Goal: Task Accomplishment & Management: Complete application form

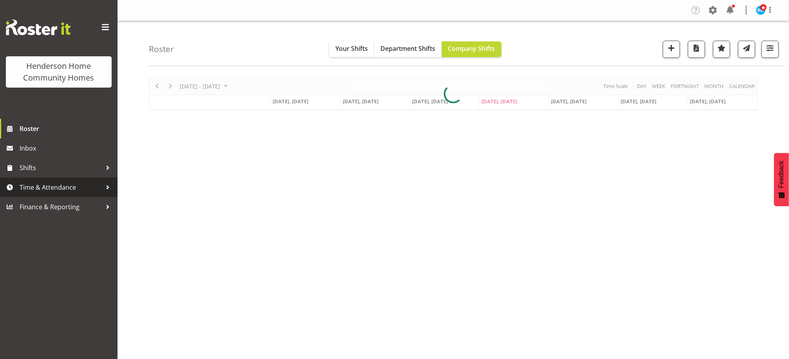
click at [40, 182] on span "Time & Attendance" at bounding box center [61, 188] width 82 height 12
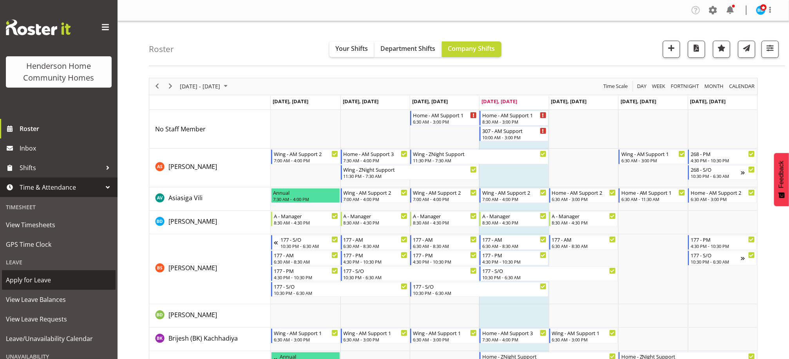
click at [39, 273] on link "Apply for Leave" at bounding box center [59, 281] width 114 height 20
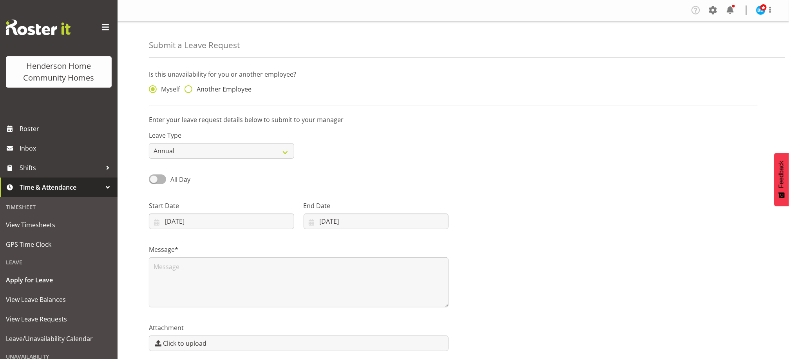
click at [223, 92] on span "Another Employee" at bounding box center [221, 89] width 59 height 8
click at [190, 92] on input "Another Employee" at bounding box center [186, 89] width 5 height 5
radio input "true"
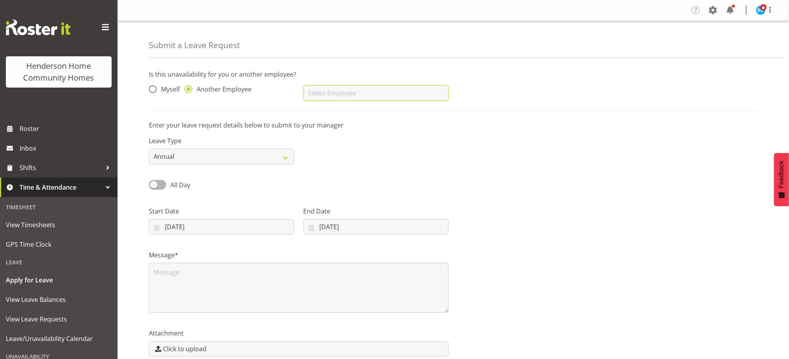
click at [314, 94] on input "text" at bounding box center [375, 93] width 145 height 16
click at [327, 108] on link "Vanessa Thornley" at bounding box center [375, 113] width 145 height 14
type input "Vanessa Thornley"
click at [202, 159] on select "Annual Sick Leave Without Pay Bereavement Domestic Violence Parental Jury Servi…" at bounding box center [221, 157] width 145 height 16
select select "Sick"
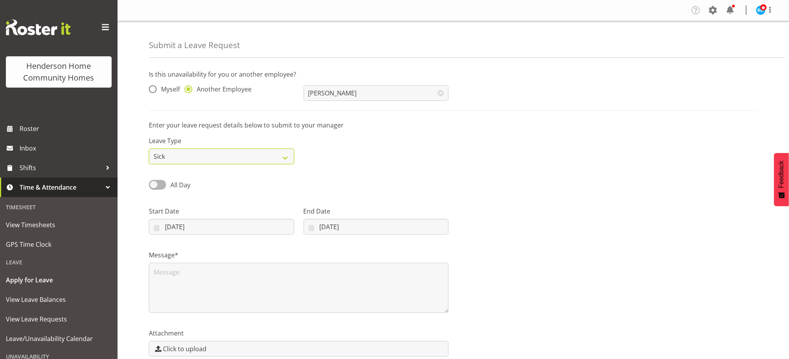
click at [149, 149] on select "Annual Sick Leave Without Pay Bereavement Domestic Violence Parental Jury Servi…" at bounding box center [221, 157] width 145 height 16
click at [176, 192] on div "All Day" at bounding box center [221, 182] width 155 height 27
click at [177, 193] on div "All Day" at bounding box center [221, 182] width 155 height 27
click at [179, 186] on span "All Day" at bounding box center [180, 185] width 20 height 9
click at [154, 186] on input "All Day" at bounding box center [151, 184] width 5 height 5
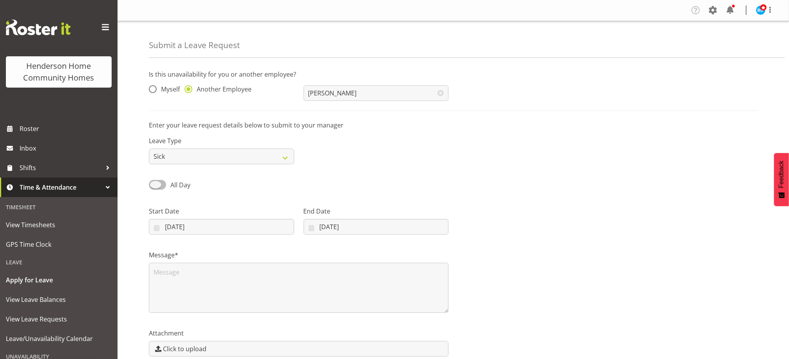
checkbox input "true"
click at [186, 227] on input "[DATE]" at bounding box center [221, 227] width 145 height 16
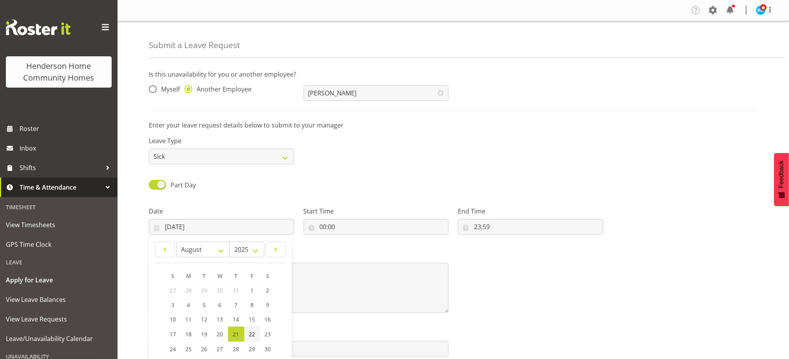
click at [251, 333] on span "22" at bounding box center [252, 334] width 6 height 7
type input "22/08/2025"
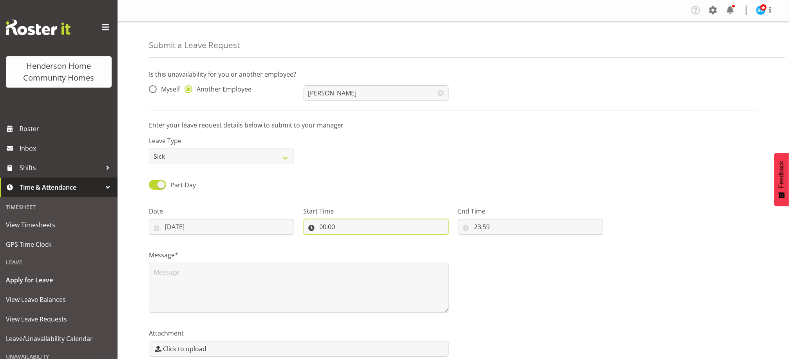
click at [324, 230] on input "00:00" at bounding box center [375, 227] width 145 height 16
click at [359, 248] on select "00 01 02 03 04 05 06 07 08 09 10 11 12 13 14 15 16 17 18 19 20 21 22 23" at bounding box center [357, 248] width 18 height 16
select select "6"
click at [348, 240] on select "00 01 02 03 04 05 06 07 08 09 10 11 12 13 14 15 16 17 18 19 20 21 22 23" at bounding box center [357, 248] width 18 height 16
type input "06:00"
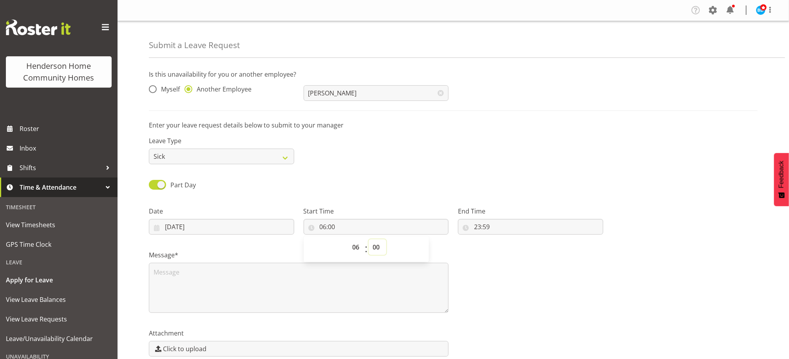
click at [372, 246] on select "00 01 02 03 04 05 06 07 08 09 10 11 12 13 14 15 16 17 18 19 20 21 22 23 24 25 2…" at bounding box center [377, 248] width 18 height 16
click at [368, 171] on div "Part Day Single Day" at bounding box center [453, 182] width 618 height 27
click at [339, 227] on input "06:00" at bounding box center [375, 227] width 145 height 16
click at [377, 251] on select "00 01 02 03 04 05 06 07 08 09 10 11 12 13 14 15 16 17 18 19 20 21 22 23 24 25 2…" at bounding box center [377, 248] width 18 height 16
select select "30"
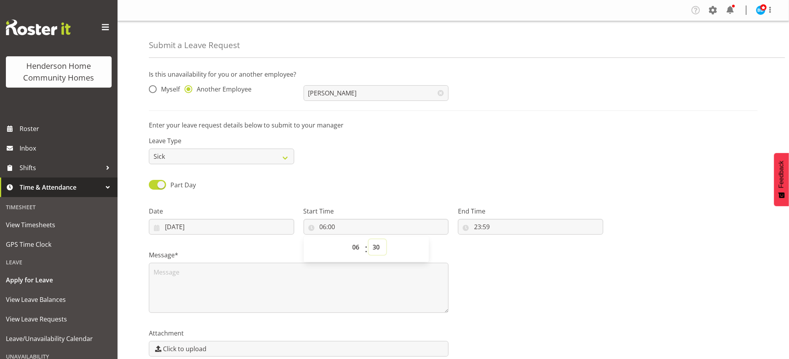
click at [368, 240] on select "00 01 02 03 04 05 06 07 08 09 10 11 12 13 14 15 16 17 18 19 20 21 22 23 24 25 2…" at bounding box center [377, 248] width 18 height 16
type input "06:30"
click at [474, 226] on input "23:59" at bounding box center [530, 227] width 145 height 16
click at [511, 247] on select "00 01 02 03 04 05 06 07 08 09 10 11 12 13 14 15 16 17 18 19 20 21 22 23" at bounding box center [511, 248] width 18 height 16
select select "15"
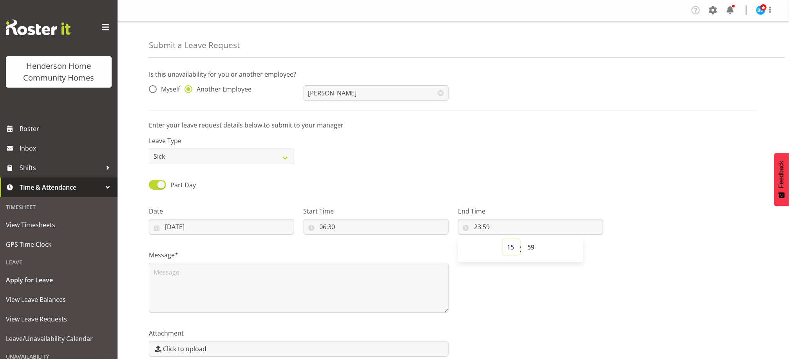
click at [502, 240] on select "00 01 02 03 04 05 06 07 08 09 10 11 12 13 14 15 16 17 18 19 20 21 22 23" at bounding box center [511, 248] width 18 height 16
type input "15:59"
click at [535, 246] on select "00 01 02 03 04 05 06 07 08 09 10 11 12 13 14 15 16 17 18 19 20 21 22 23 24 25 2…" at bounding box center [532, 248] width 18 height 16
select select "0"
click at [523, 240] on select "00 01 02 03 04 05 06 07 08 09 10 11 12 13 14 15 16 17 18 19 20 21 22 23 24 25 2…" at bounding box center [532, 248] width 18 height 16
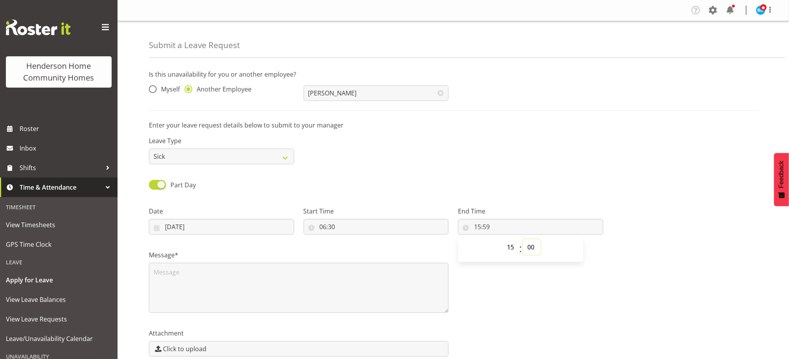
type input "15:00"
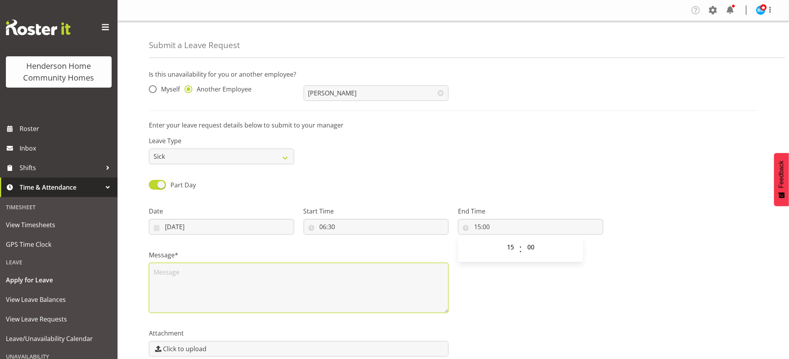
click at [177, 267] on textarea at bounding box center [299, 288] width 300 height 50
click at [177, 267] on textarea "U" at bounding box center [299, 288] width 300 height 50
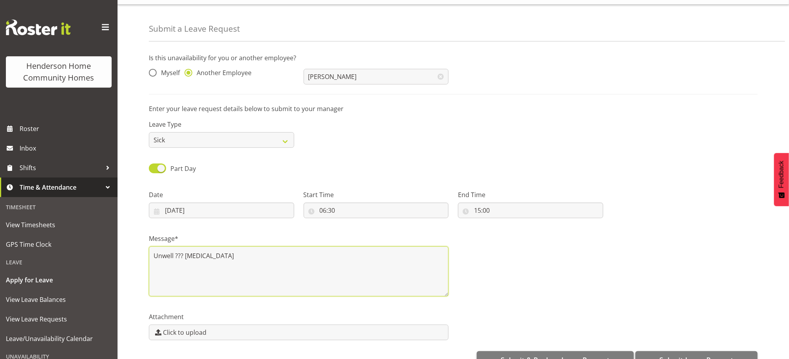
scroll to position [40, 0]
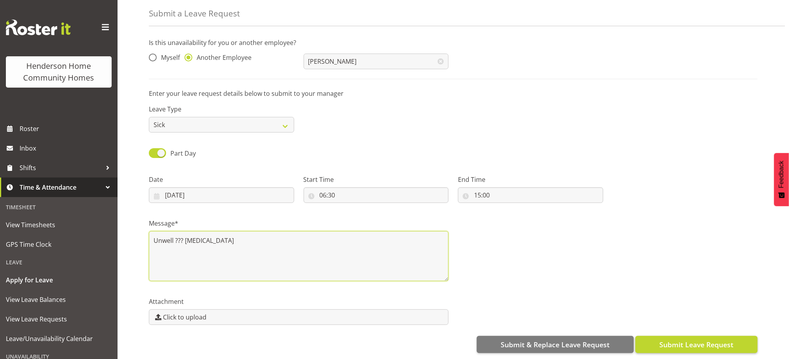
type textarea "Unwell ??? appendicitis"
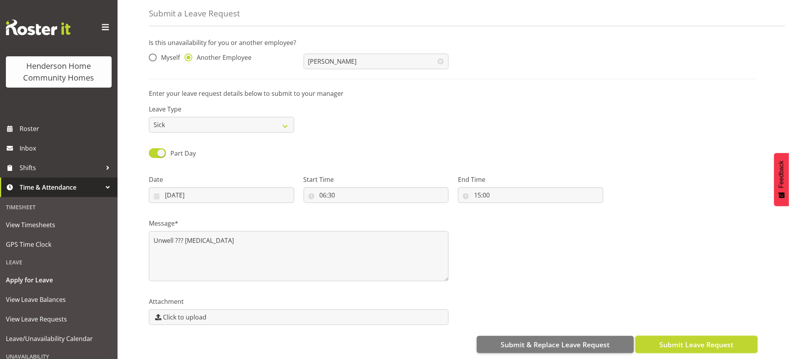
click at [730, 340] on span "Submit Leave Request" at bounding box center [696, 345] width 74 height 10
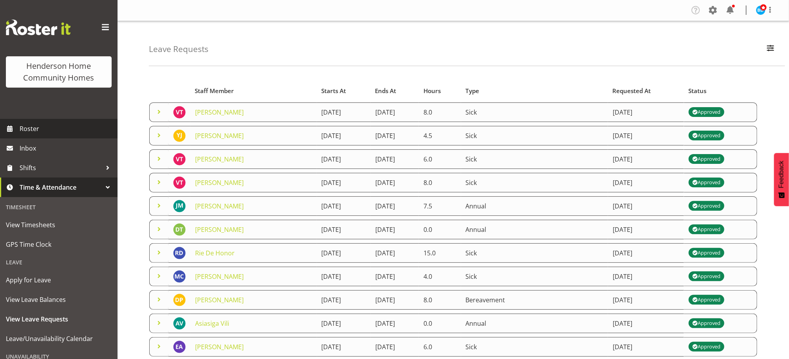
click at [40, 130] on span "Roster" at bounding box center [67, 129] width 94 height 12
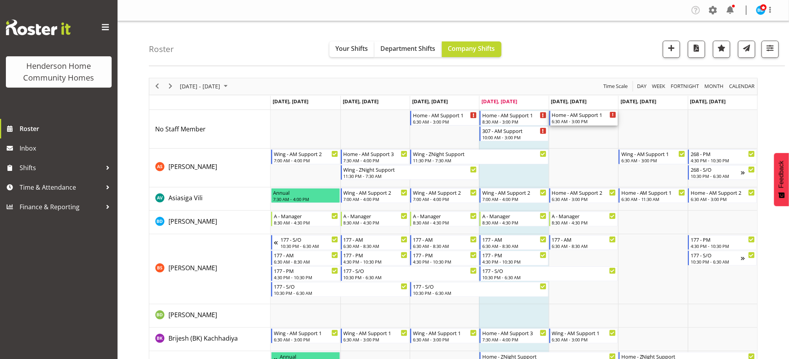
click at [579, 113] on div "Home - AM Support 1" at bounding box center [584, 115] width 64 height 8
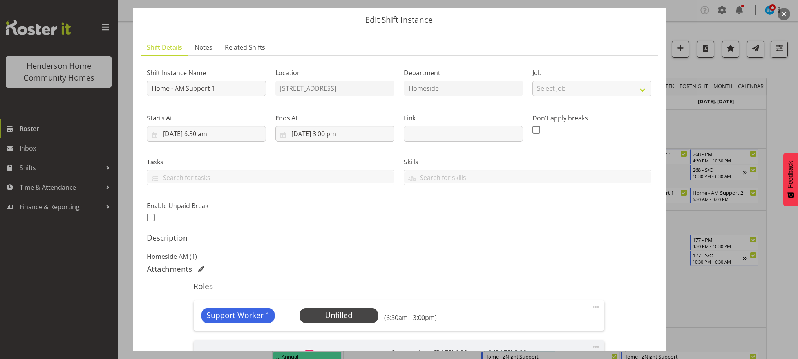
scroll to position [125, 0]
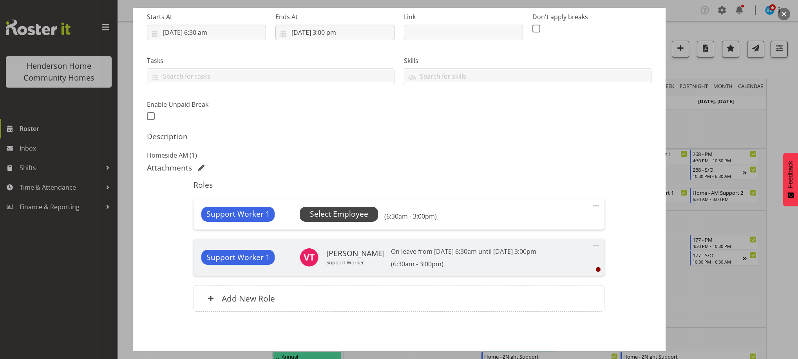
click at [343, 215] on span "Select Employee" at bounding box center [339, 214] width 58 height 11
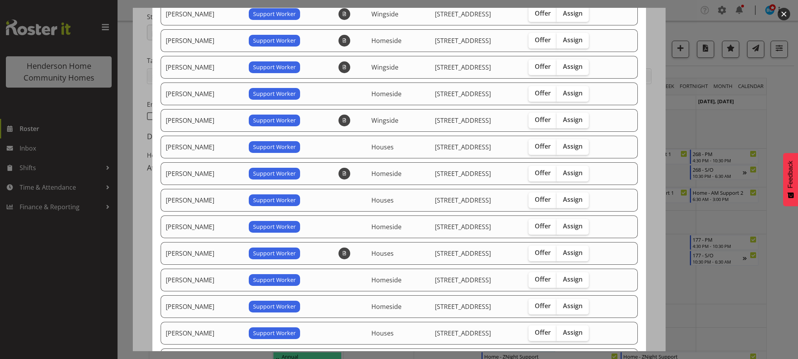
scroll to position [94, 0]
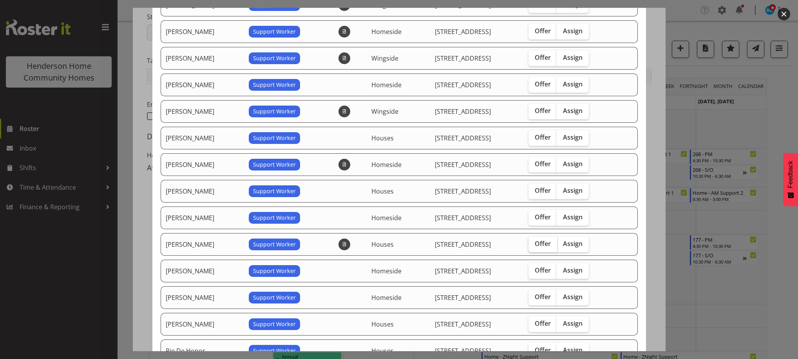
click at [538, 241] on span "Offer" at bounding box center [542, 244] width 16 height 8
click at [533, 242] on input "Offer" at bounding box center [530, 244] width 5 height 5
checkbox input "true"
click at [537, 264] on label "Offer" at bounding box center [542, 272] width 29 height 16
click at [533, 268] on input "Offer" at bounding box center [530, 270] width 5 height 5
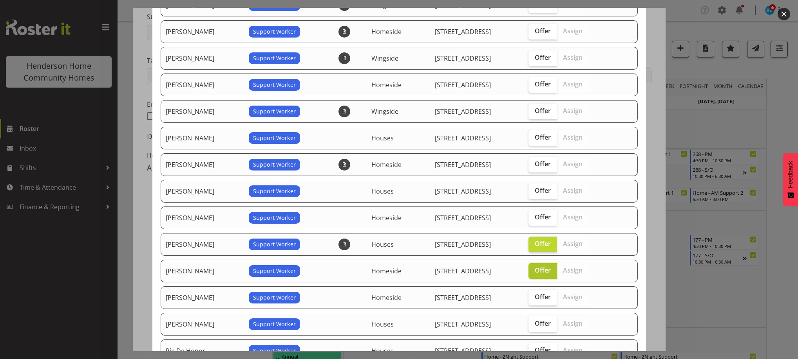
click at [537, 264] on label "Offer" at bounding box center [542, 272] width 29 height 16
click at [533, 268] on input "Offer" at bounding box center [530, 270] width 5 height 5
click at [546, 273] on label "Offer" at bounding box center [542, 272] width 29 height 16
click at [533, 273] on input "Offer" at bounding box center [530, 270] width 5 height 5
checkbox input "true"
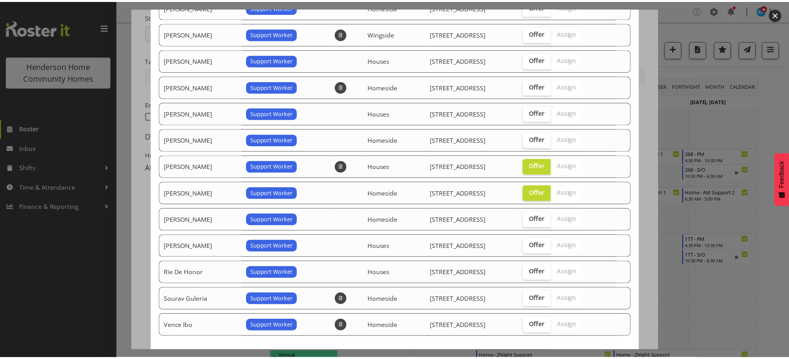
scroll to position [195, 0]
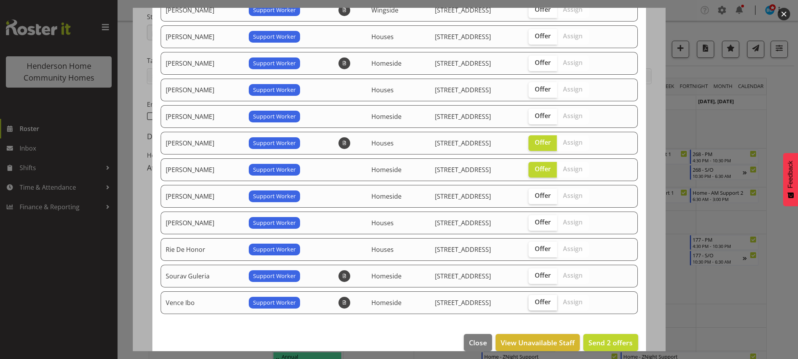
click at [540, 296] on label "Offer" at bounding box center [542, 303] width 29 height 16
click at [533, 300] on input "Offer" at bounding box center [530, 302] width 5 height 5
checkbox input "true"
click at [604, 335] on button "Send 3 offers" at bounding box center [610, 342] width 54 height 17
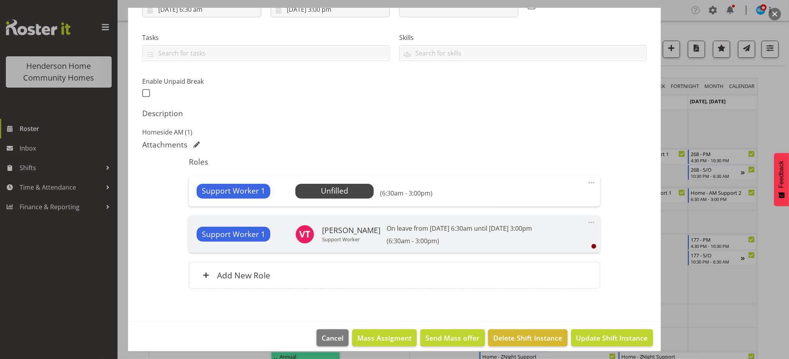
scroll to position [155, 0]
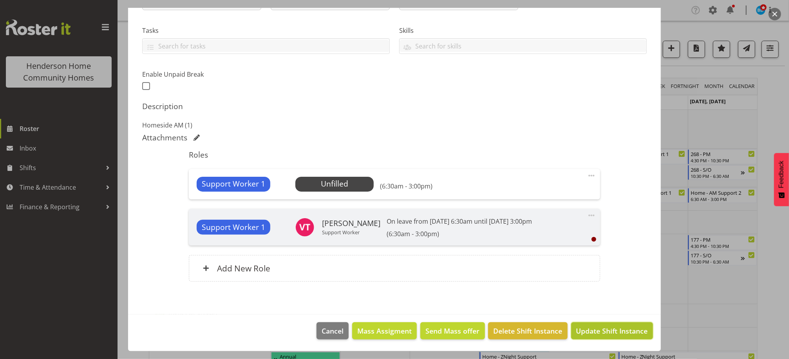
click at [621, 327] on span "Update Shift Instance" at bounding box center [612, 331] width 72 height 10
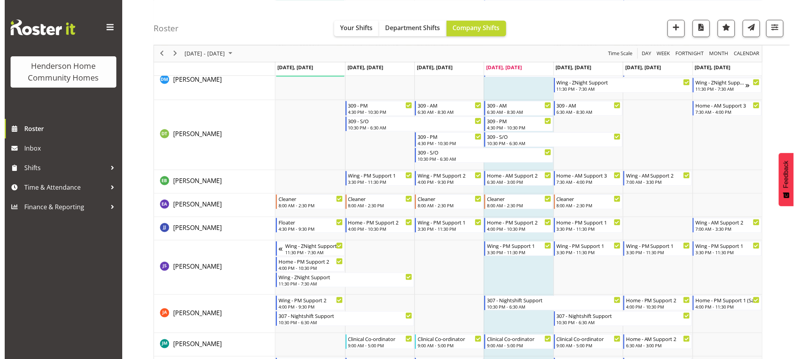
scroll to position [0, 0]
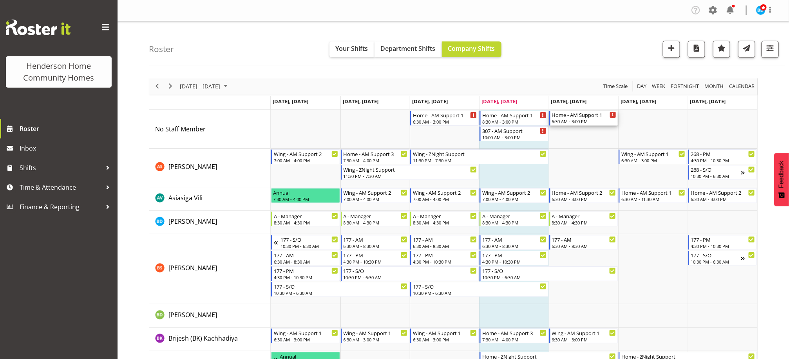
click at [586, 119] on div "Home - AM Support 1 6:30 AM - 3:00 PM" at bounding box center [584, 118] width 64 height 15
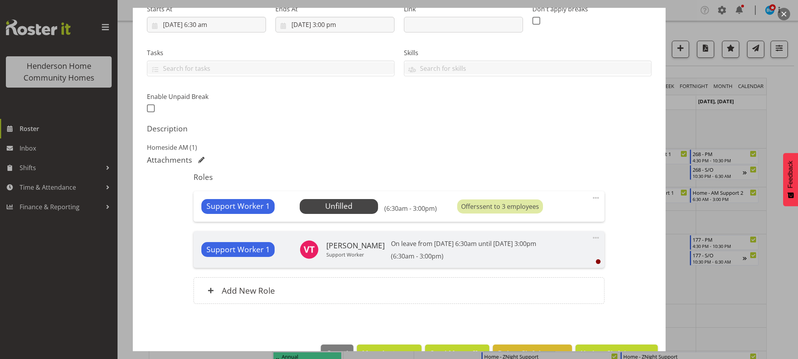
scroll to position [155, 0]
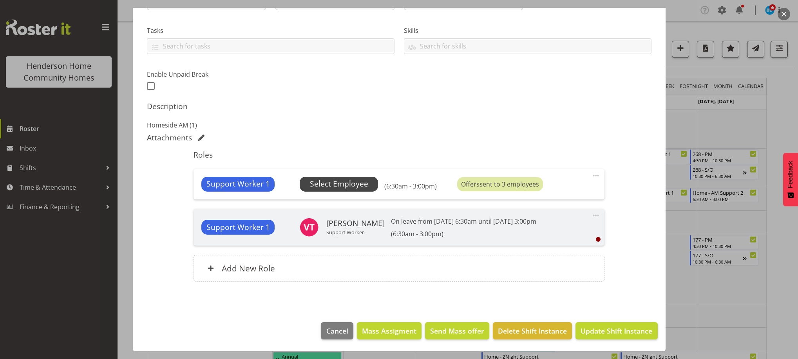
click at [334, 184] on span "Select Employee" at bounding box center [339, 184] width 58 height 11
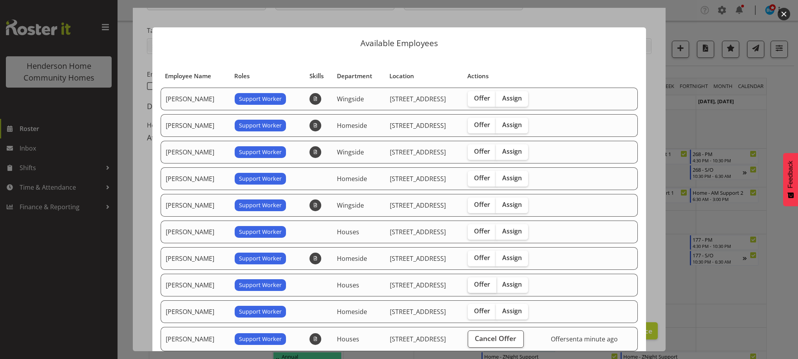
click at [477, 281] on span "Offer" at bounding box center [482, 285] width 16 height 8
click at [473, 282] on input "Offer" at bounding box center [470, 284] width 5 height 5
checkbox input "true"
click at [474, 308] on span "Offer" at bounding box center [482, 311] width 16 height 8
click at [471, 309] on input "Offer" at bounding box center [470, 311] width 5 height 5
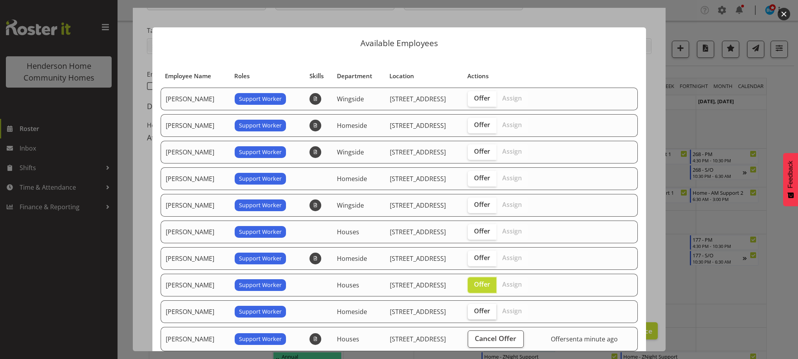
checkbox input "true"
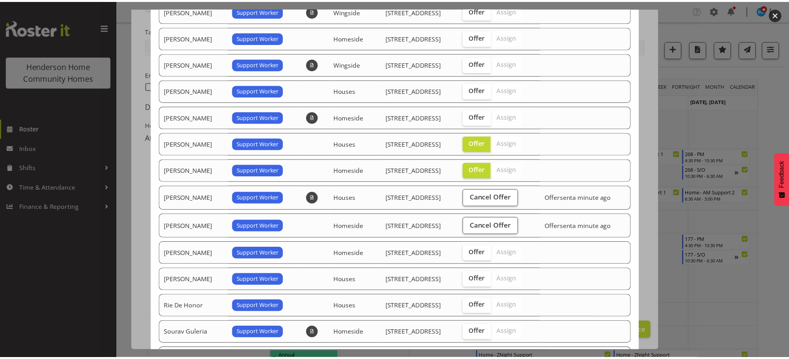
scroll to position [211, 0]
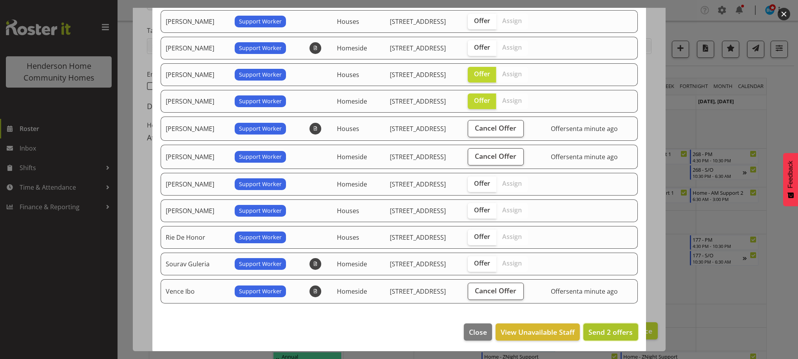
click at [610, 329] on span "Send 2 offers" at bounding box center [610, 332] width 44 height 9
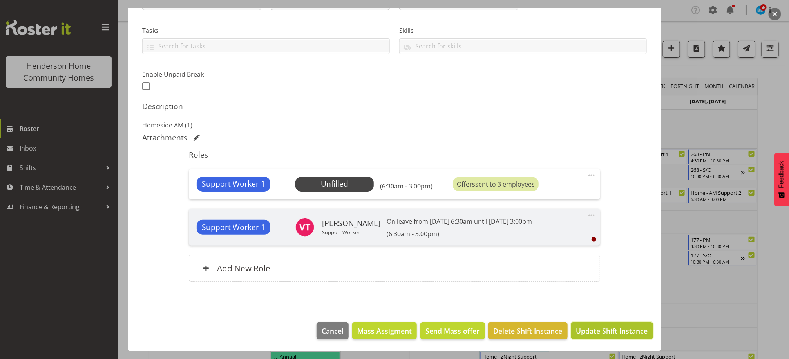
click at [599, 332] on span "Update Shift Instance" at bounding box center [612, 331] width 72 height 10
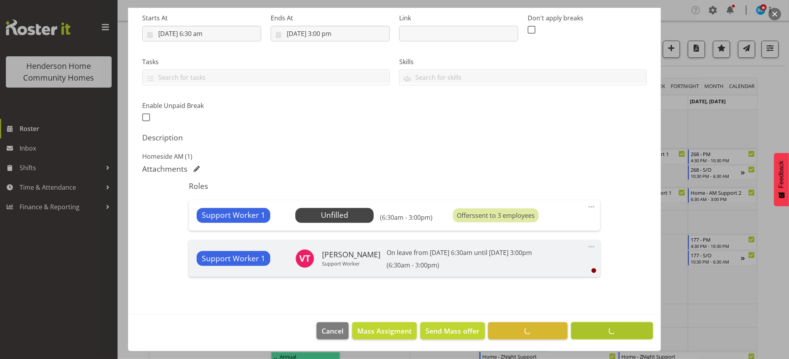
scroll to position [125, 0]
click at [599, 332] on footer "Cancel Mass Assigment Send Mass offer Delete Shift Instance Update Shift Instan…" at bounding box center [394, 333] width 533 height 37
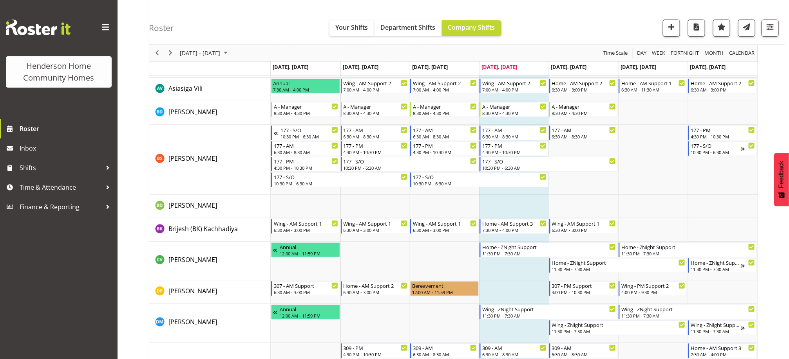
scroll to position [0, 0]
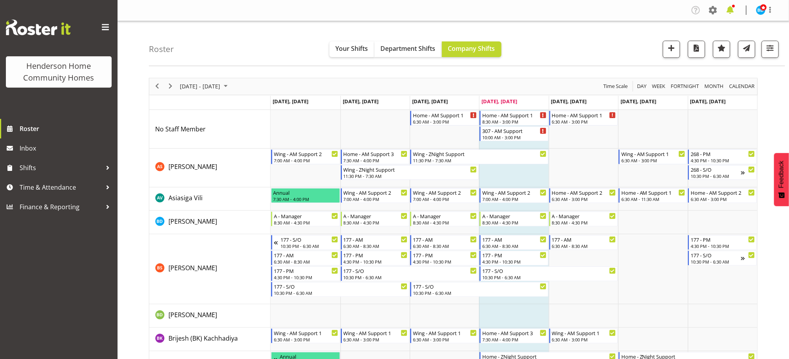
click at [733, 11] on span at bounding box center [730, 10] width 13 height 13
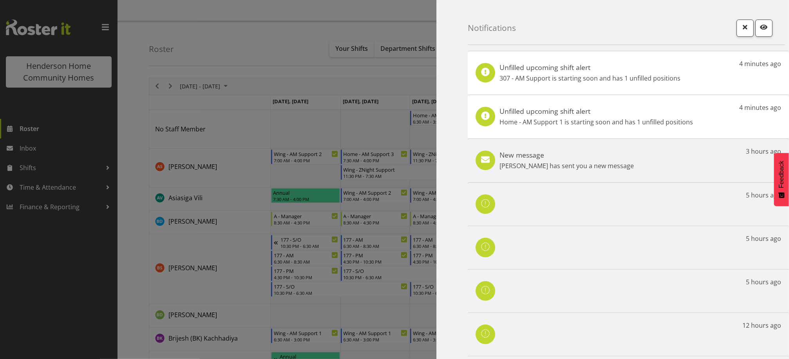
click at [646, 78] on p "307 - AM Support is starting soon and has 1 unfilled positions" at bounding box center [589, 78] width 181 height 9
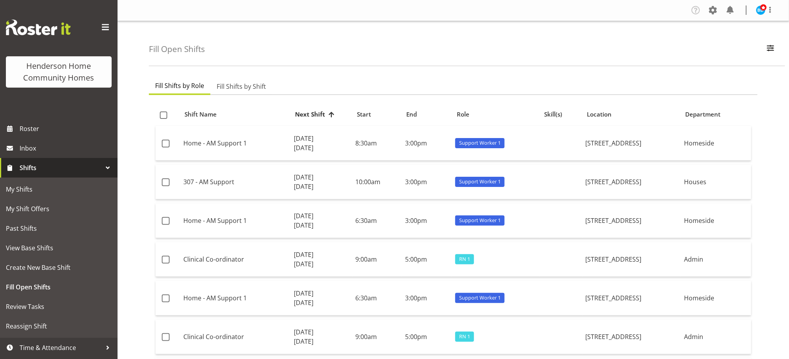
click at [756, 11] on img at bounding box center [760, 9] width 9 height 9
click at [730, 42] on link "Log Out" at bounding box center [736, 41] width 75 height 14
